Goal: Task Accomplishment & Management: Manage account settings

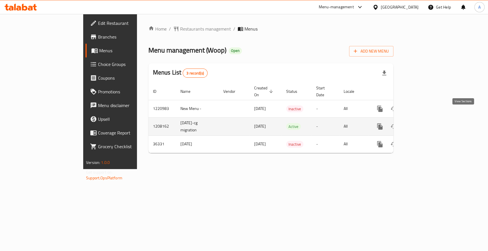
click at [424, 123] on icon "enhanced table" at bounding box center [420, 126] width 7 height 7
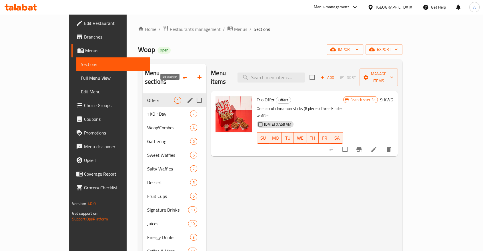
click at [187, 97] on icon "edit" at bounding box center [190, 100] width 7 height 7
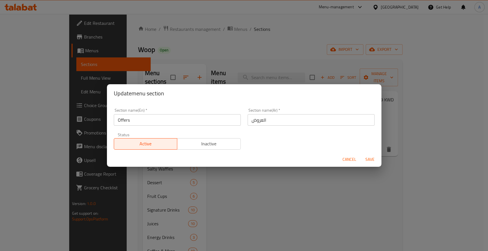
click at [145, 116] on input "Offers" at bounding box center [177, 119] width 127 height 11
type input "MFG"
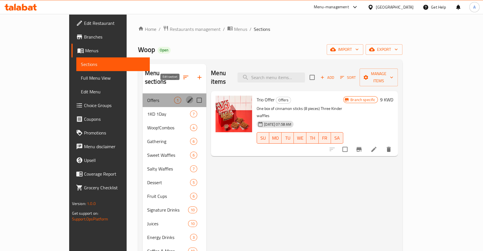
click at [187, 97] on icon "edit" at bounding box center [190, 100] width 7 height 7
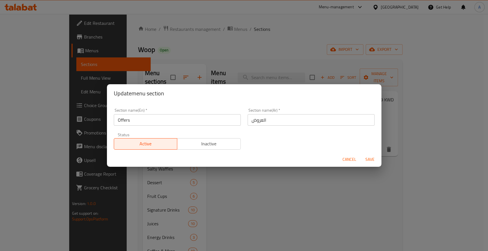
click at [259, 117] on input "العروض" at bounding box center [310, 119] width 127 height 11
paste input "وجبة جماعية"
type input "وجبة جماعية"
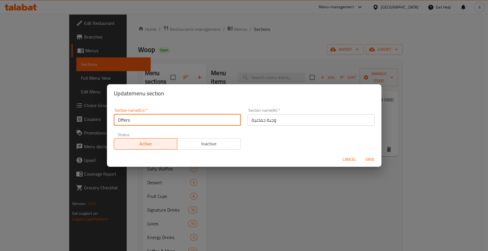
click at [199, 120] on input "Offers" at bounding box center [177, 119] width 127 height 11
type input "MFG"
click at [367, 158] on span "Save" at bounding box center [370, 159] width 14 height 7
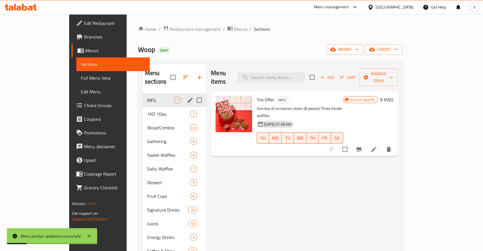
click at [283, 170] on div "Menu items Add Sort Manage items Trio Offer MFG One box of cinnamon sticks (8 p…" at bounding box center [301, 189] width 191 height 251
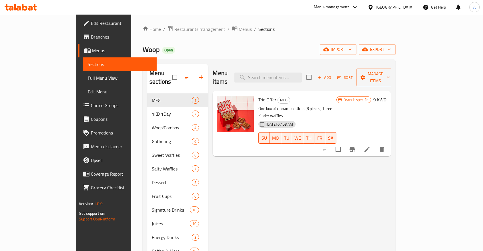
click at [249, 179] on div "Menu items Add Sort Manage items Trio Offer MFG One box of cinnamon sticks (8 p…" at bounding box center [299, 189] width 183 height 251
click at [355, 147] on icon "Branch-specific-item" at bounding box center [351, 149] width 5 height 5
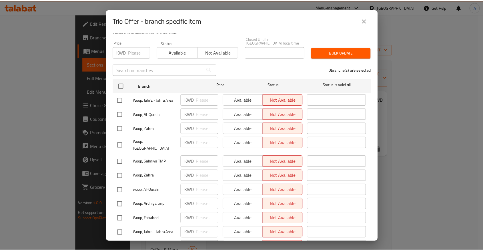
scroll to position [82, 0]
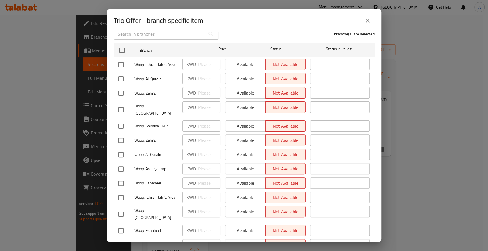
click at [366, 17] on button "close" at bounding box center [368, 21] width 14 height 14
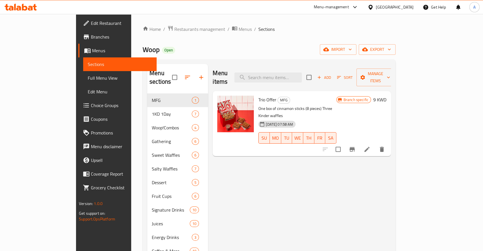
click at [352, 193] on div "Menu items Add Sort Manage items Trio Offer MFG One box of cinnamon sticks (8 p…" at bounding box center [299, 189] width 183 height 251
click at [174, 32] on span "Restaurants management" at bounding box center [199, 29] width 51 height 7
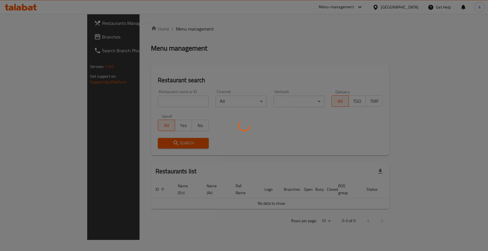
click at [18, 35] on div at bounding box center [244, 125] width 488 height 251
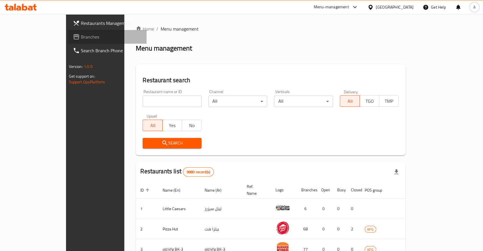
click at [81, 36] on span "Branches" at bounding box center [111, 36] width 61 height 7
